Goal: Task Accomplishment & Management: Use online tool/utility

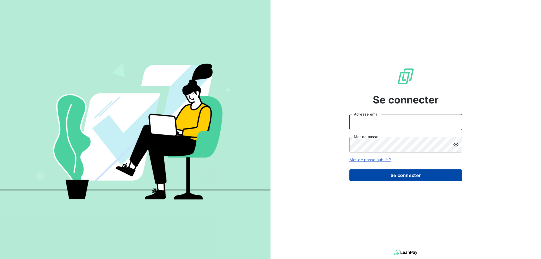
type input "[PERSON_NAME][EMAIL_ADDRESS][PERSON_NAME][DOMAIN_NAME]"
click at [394, 174] on button "Se connecter" at bounding box center [405, 175] width 113 height 12
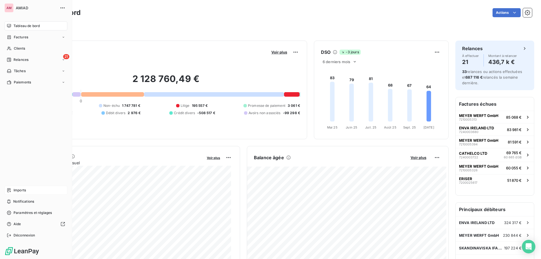
click at [14, 191] on span "Imports" at bounding box center [20, 190] width 12 height 5
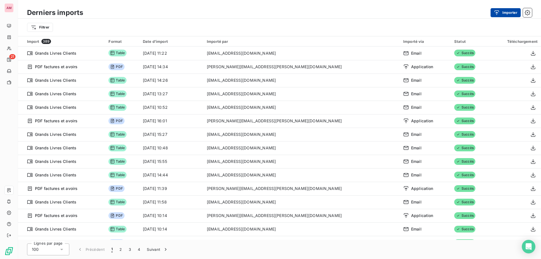
click at [510, 15] on button "Importer" at bounding box center [506, 12] width 30 height 9
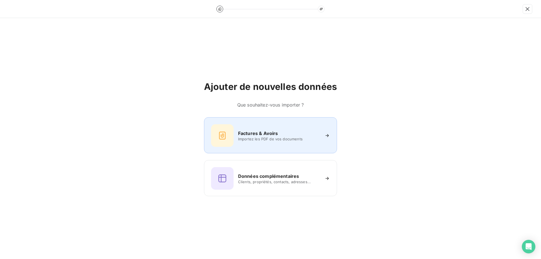
click at [254, 140] on span "Importez les PDF de vos documents" at bounding box center [279, 139] width 82 height 5
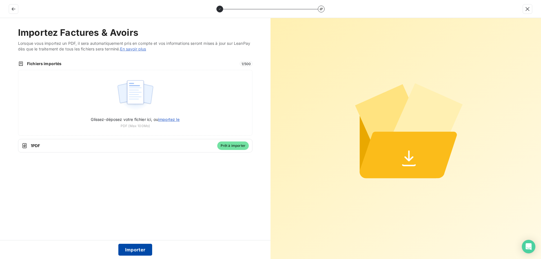
click at [138, 248] on button "Importer" at bounding box center [135, 250] width 34 height 12
